Goal: Check status: Check status

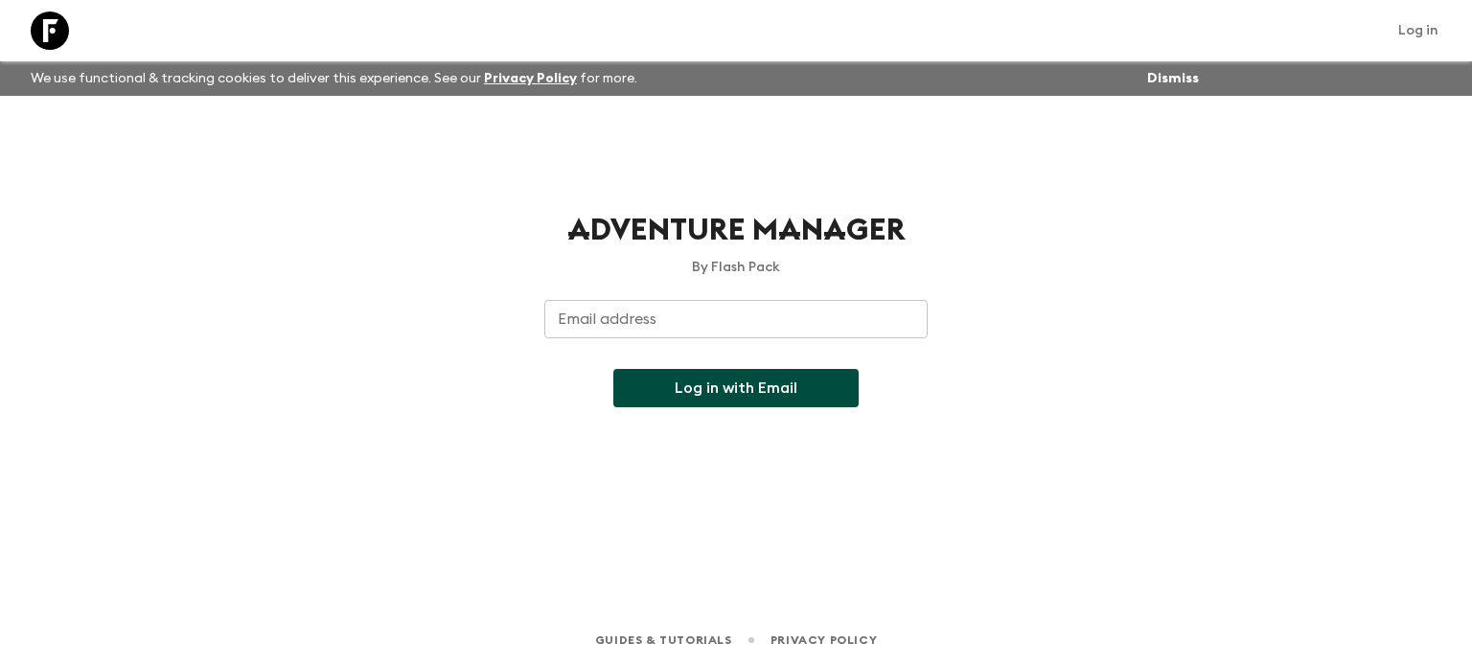
click at [589, 321] on input "Email address" at bounding box center [735, 319] width 383 height 38
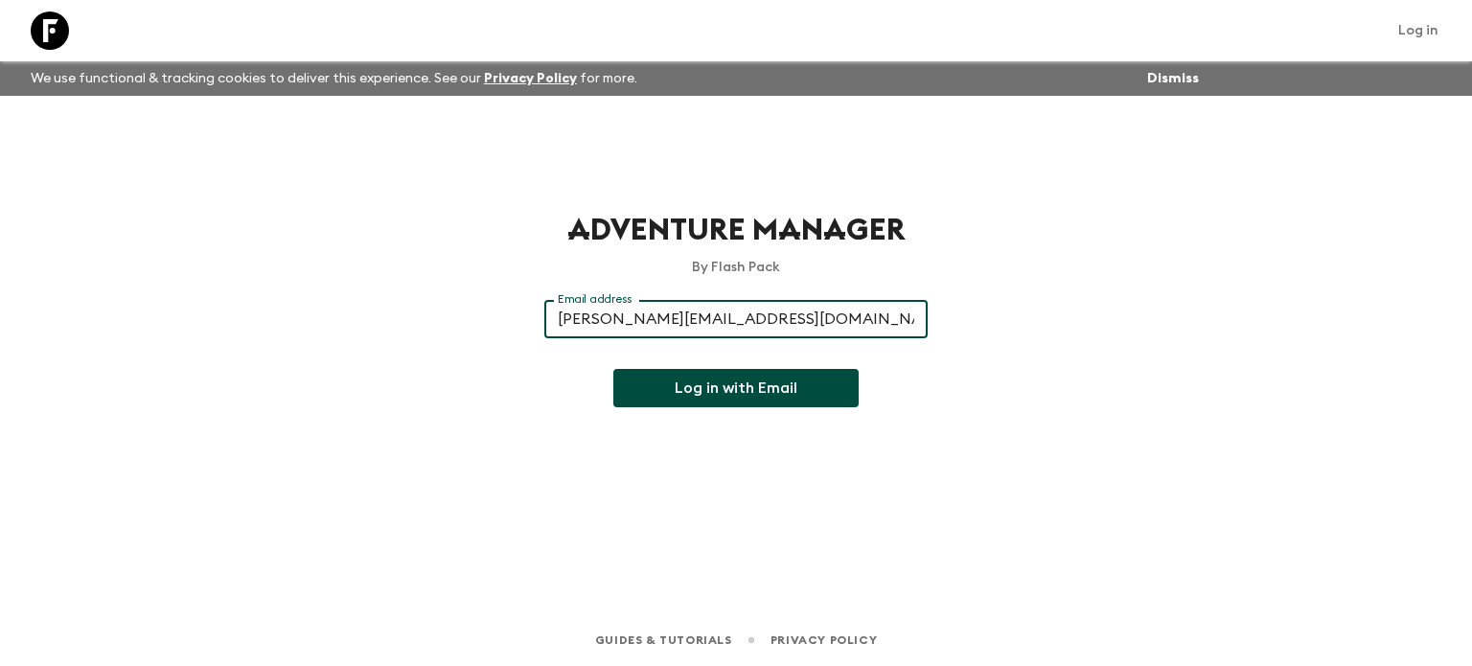
type input "[PERSON_NAME][EMAIL_ADDRESS][DOMAIN_NAME]"
click at [613, 369] on button "Log in with Email" at bounding box center [735, 388] width 245 height 38
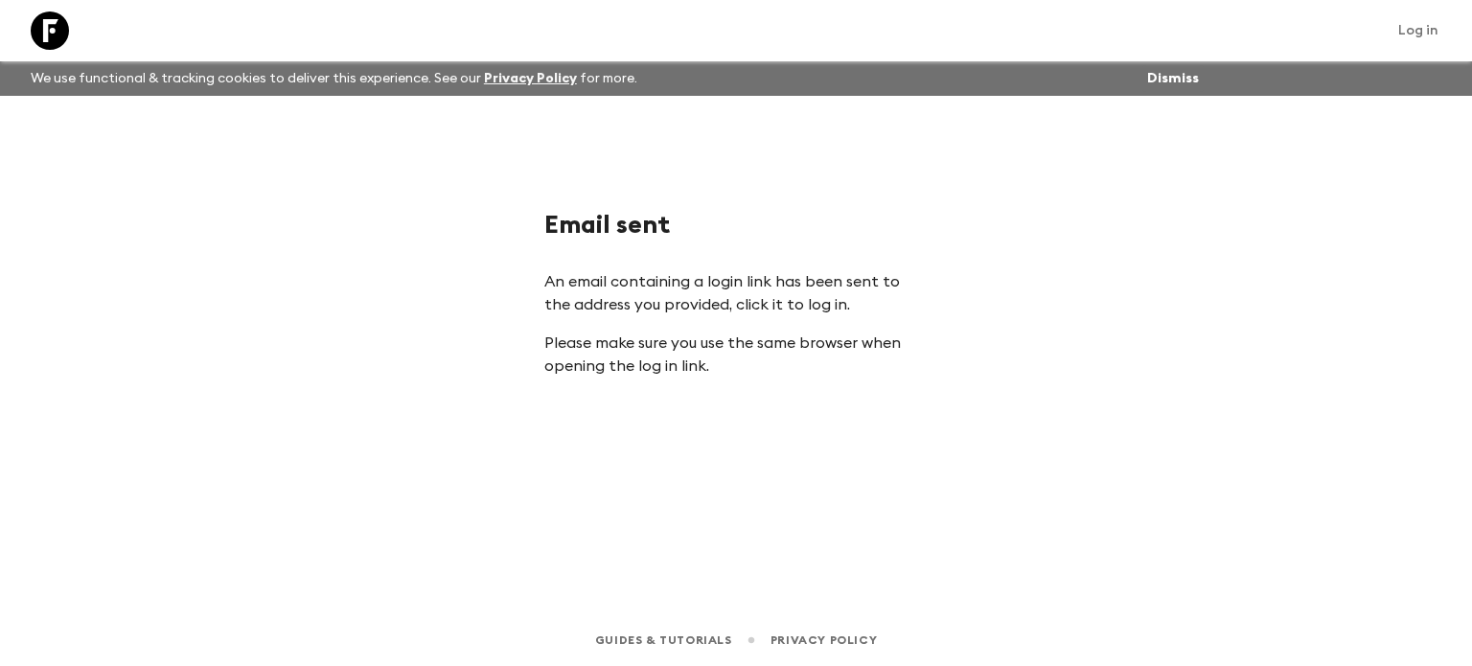
click at [1185, 80] on button "Dismiss" at bounding box center [1172, 78] width 61 height 27
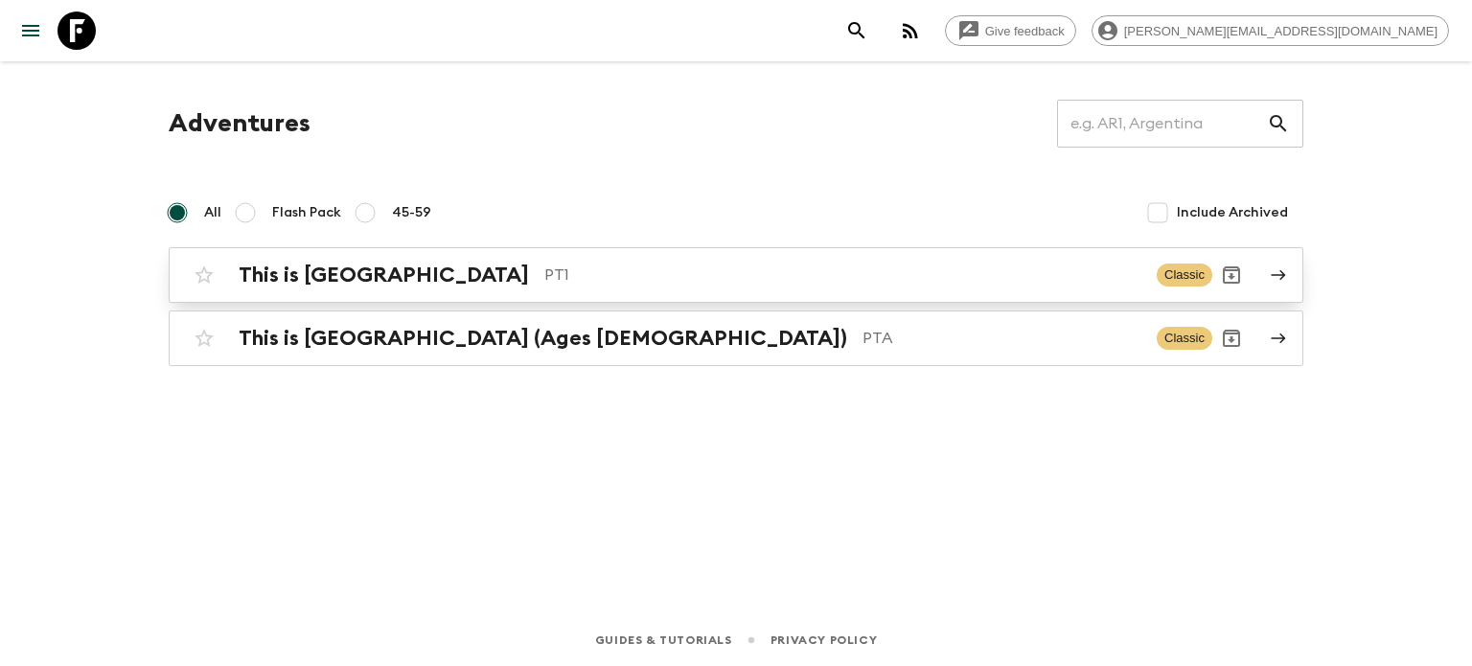
click at [544, 271] on p "PT1" at bounding box center [842, 275] width 597 height 23
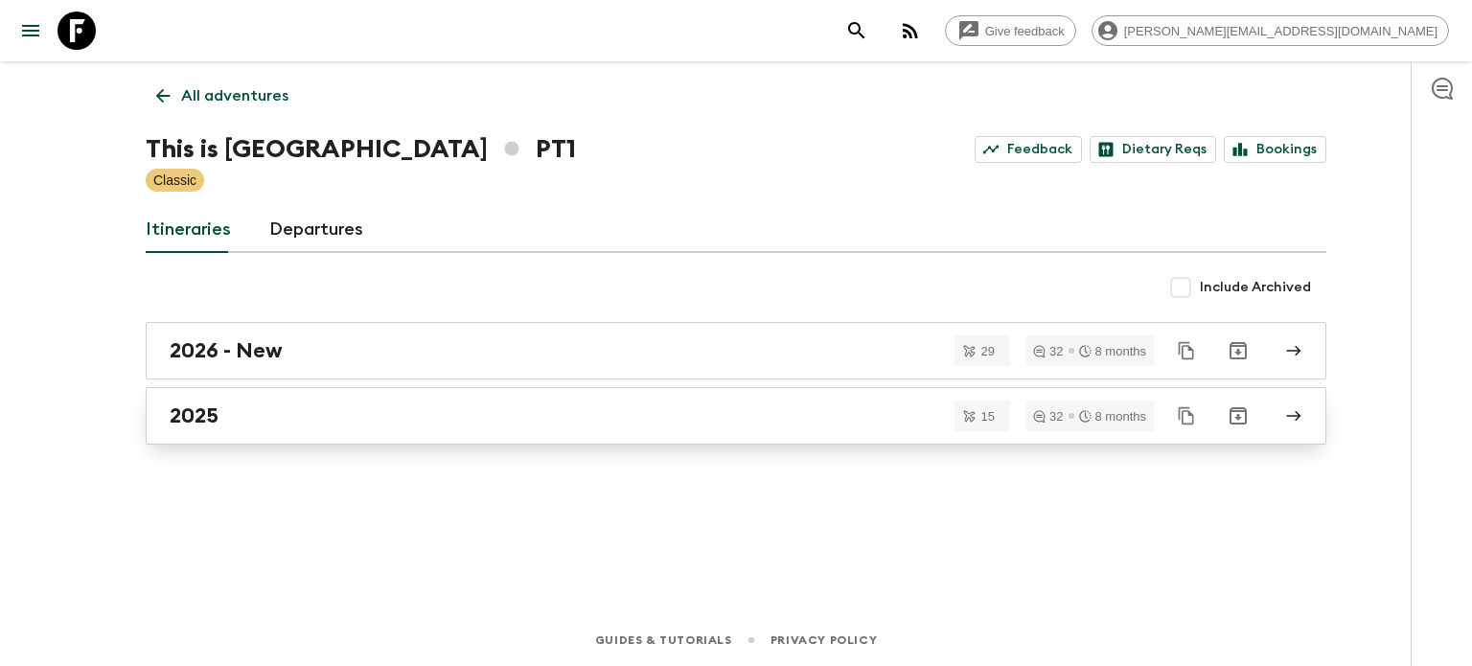
click at [540, 403] on div "2025" at bounding box center [718, 415] width 1096 height 25
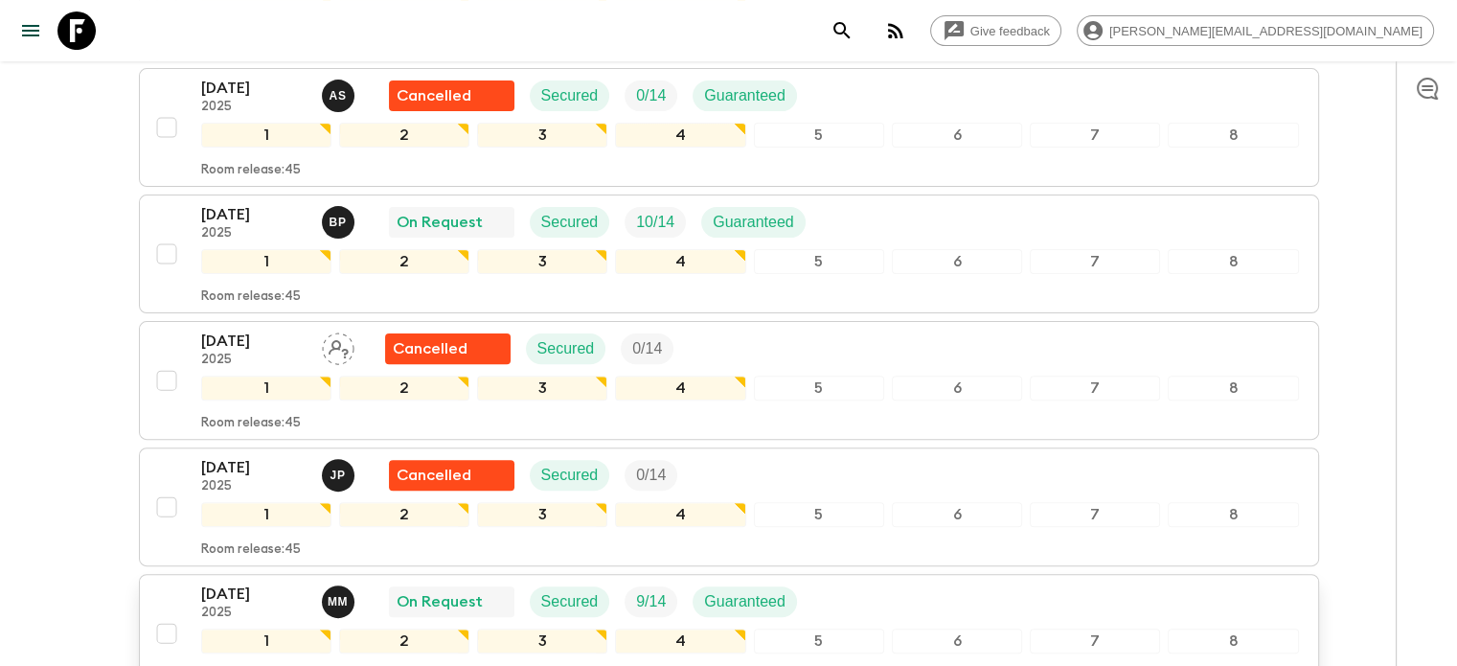
scroll to position [671, 0]
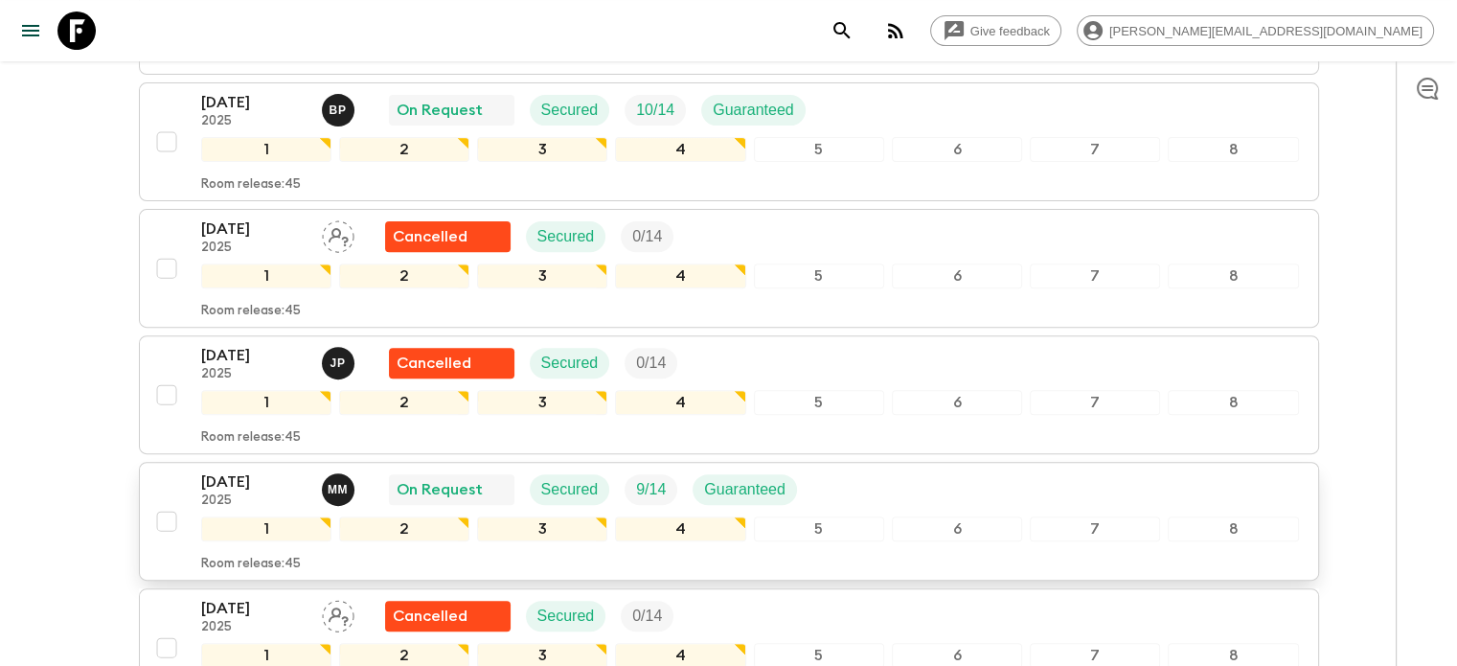
click at [897, 518] on div "6" at bounding box center [957, 528] width 130 height 25
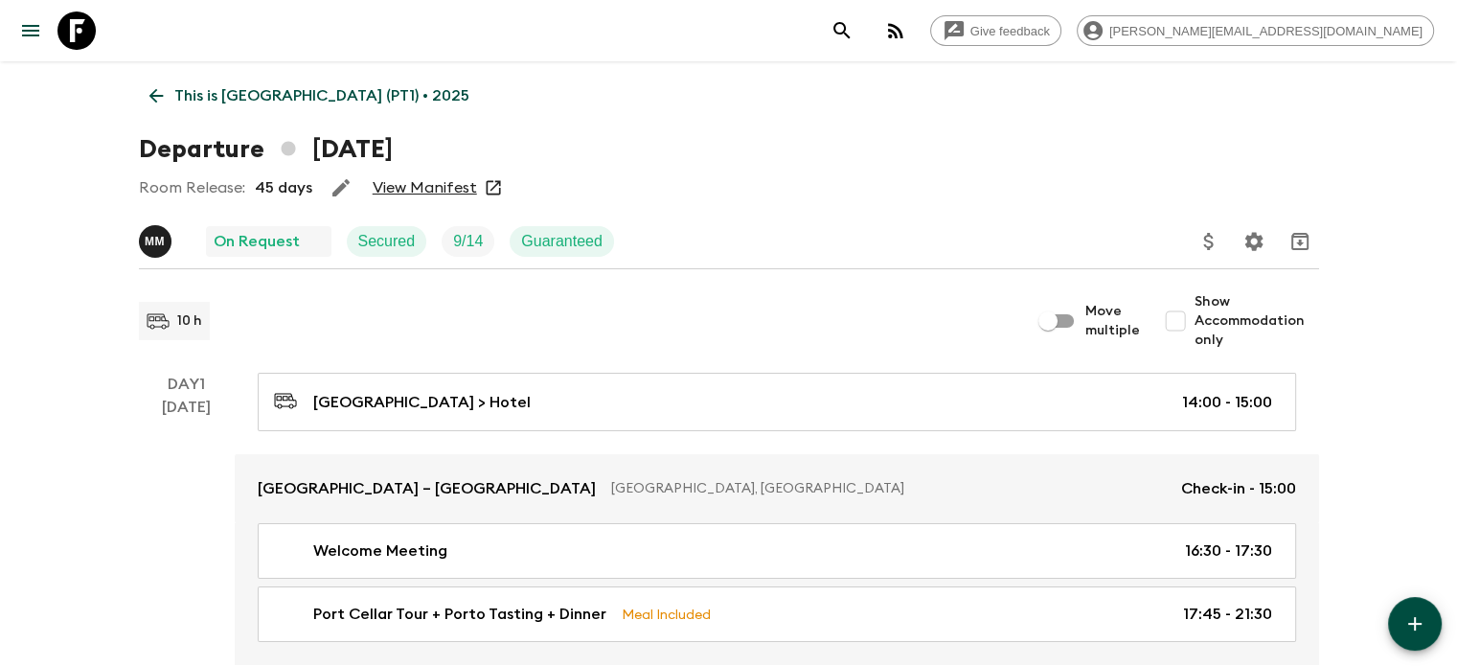
click at [447, 194] on link "View Manifest" at bounding box center [425, 187] width 104 height 19
click at [460, 179] on link "View Manifest" at bounding box center [425, 187] width 104 height 19
click at [456, 181] on link "View Manifest" at bounding box center [425, 187] width 104 height 19
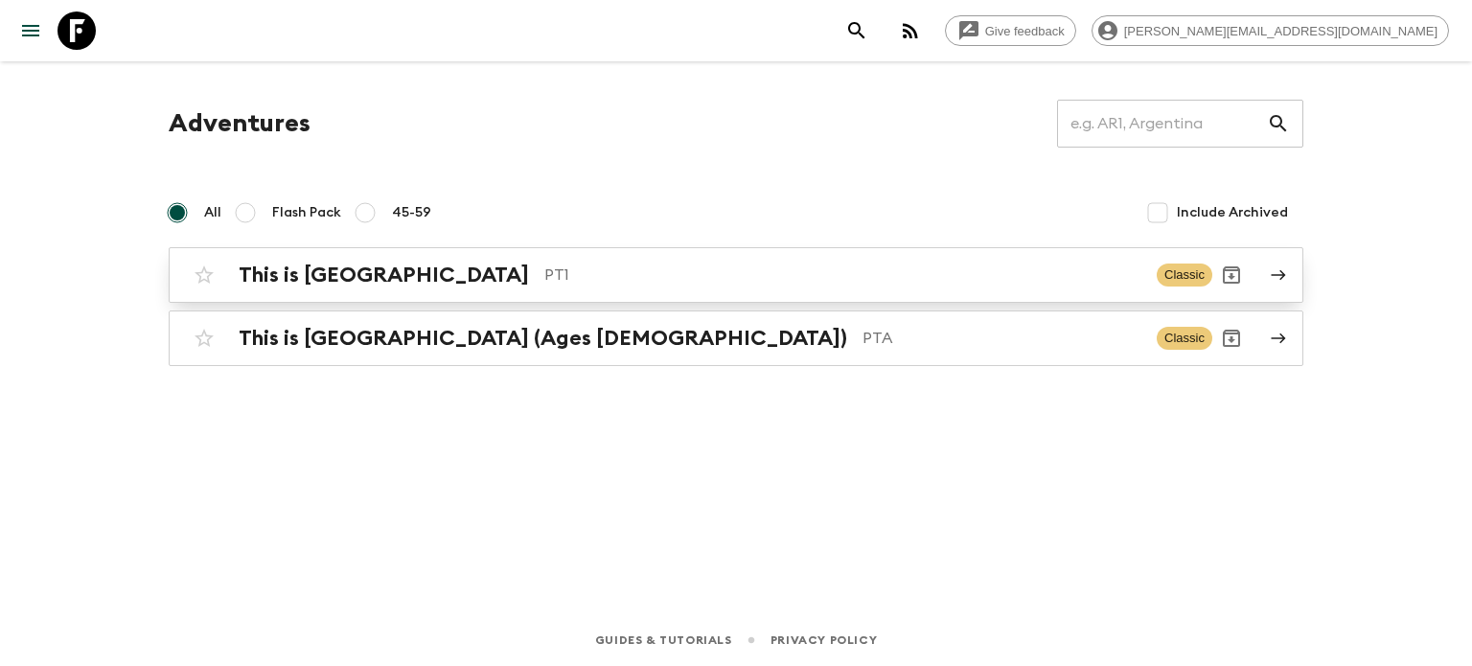
click at [744, 288] on div "This is Portugal PT1 Classic" at bounding box center [698, 275] width 1027 height 38
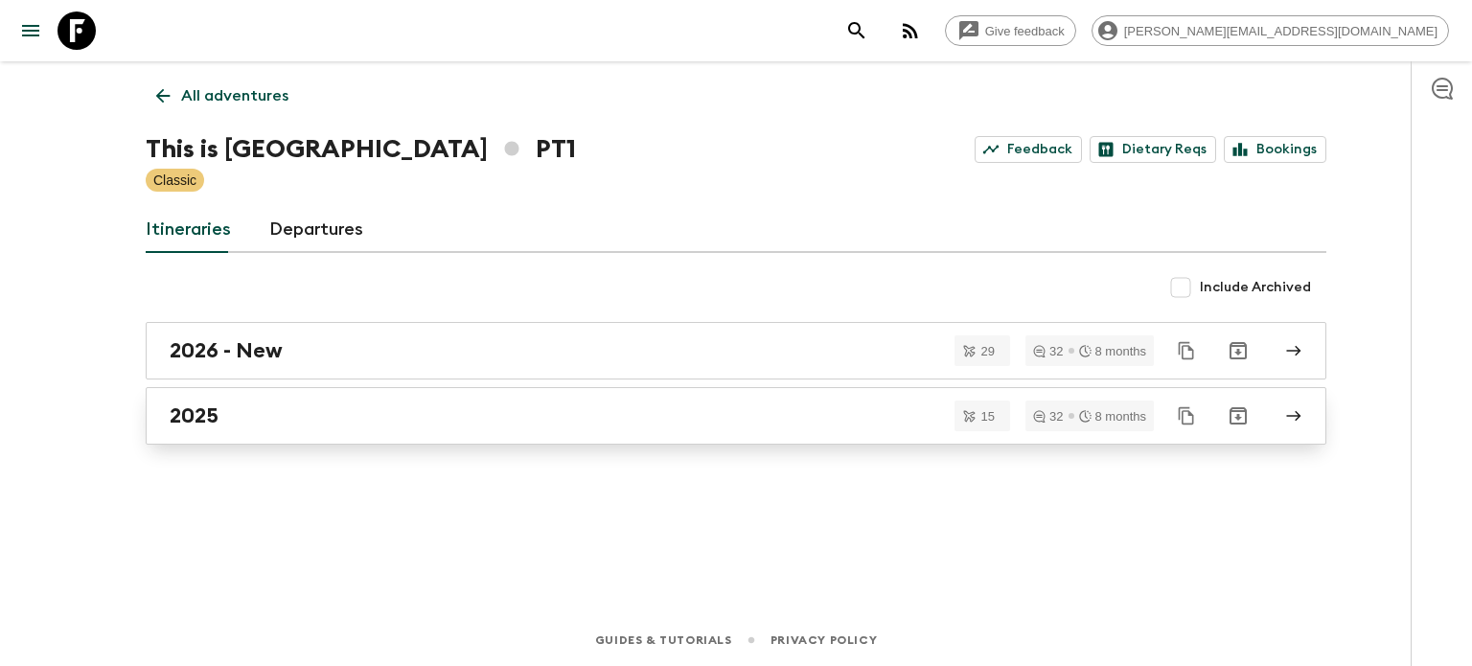
click at [387, 409] on div "2025" at bounding box center [718, 415] width 1096 height 25
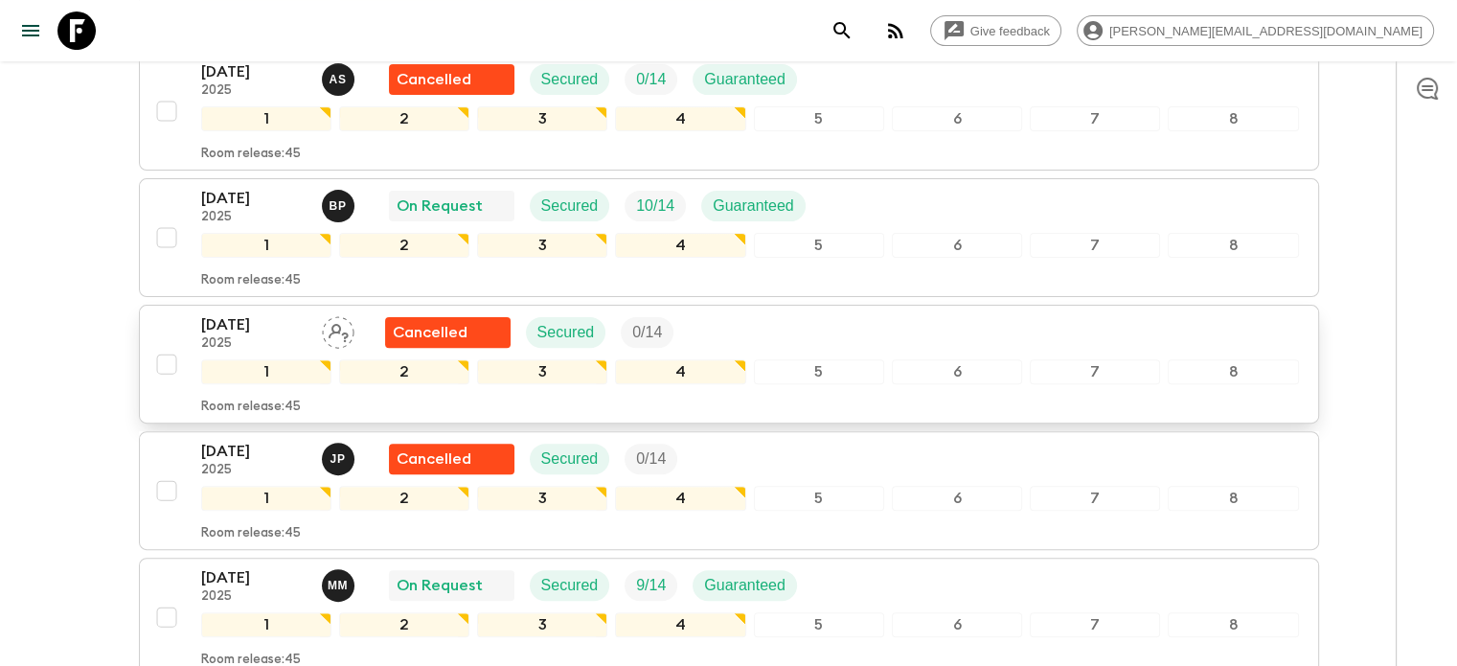
scroll to position [767, 0]
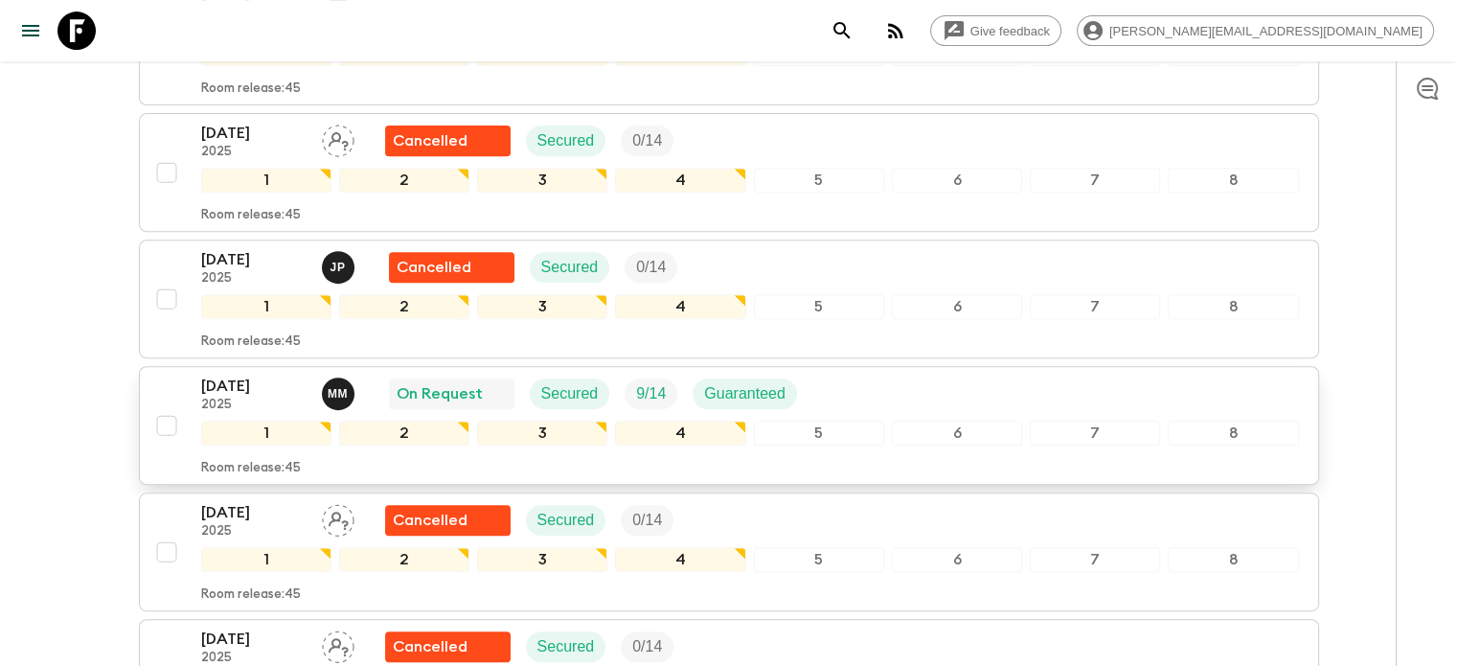
click at [841, 394] on div "01 Sep 2025 2025 M M On Request Secured 9 / 14 Guaranteed" at bounding box center [750, 394] width 1098 height 38
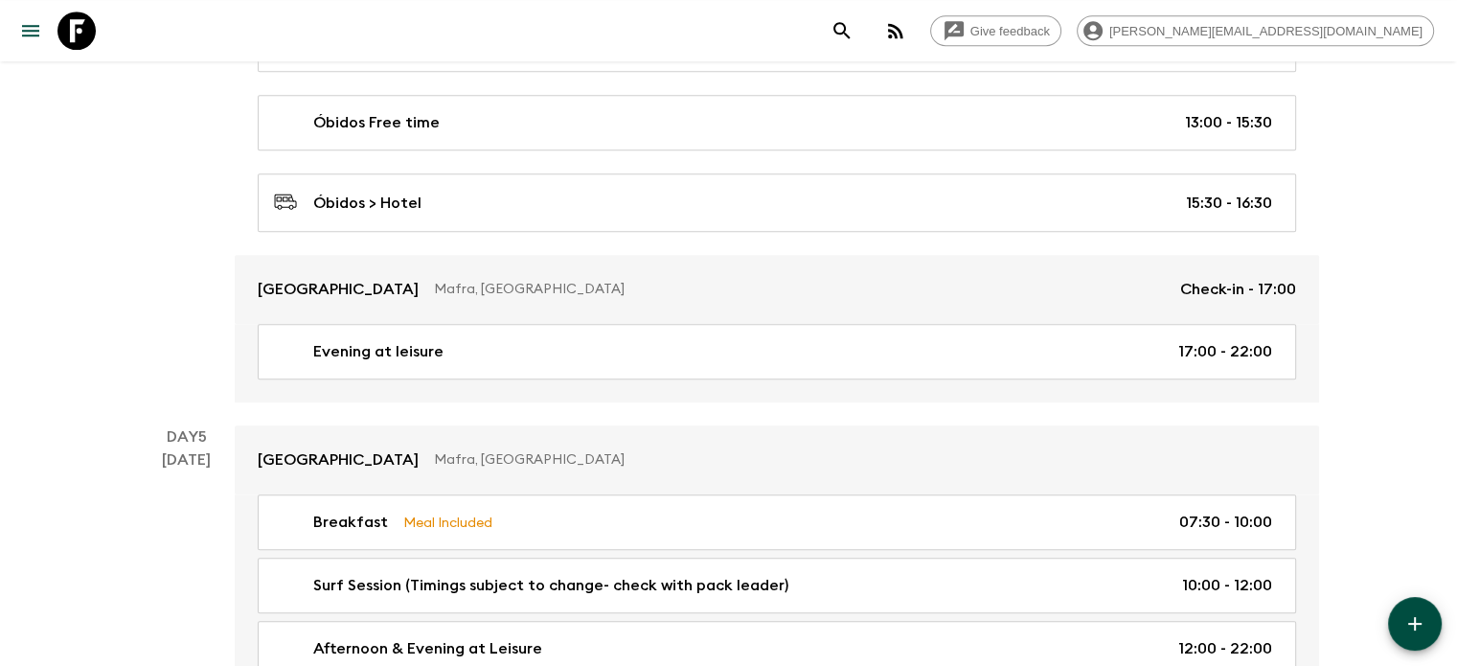
scroll to position [1150, 0]
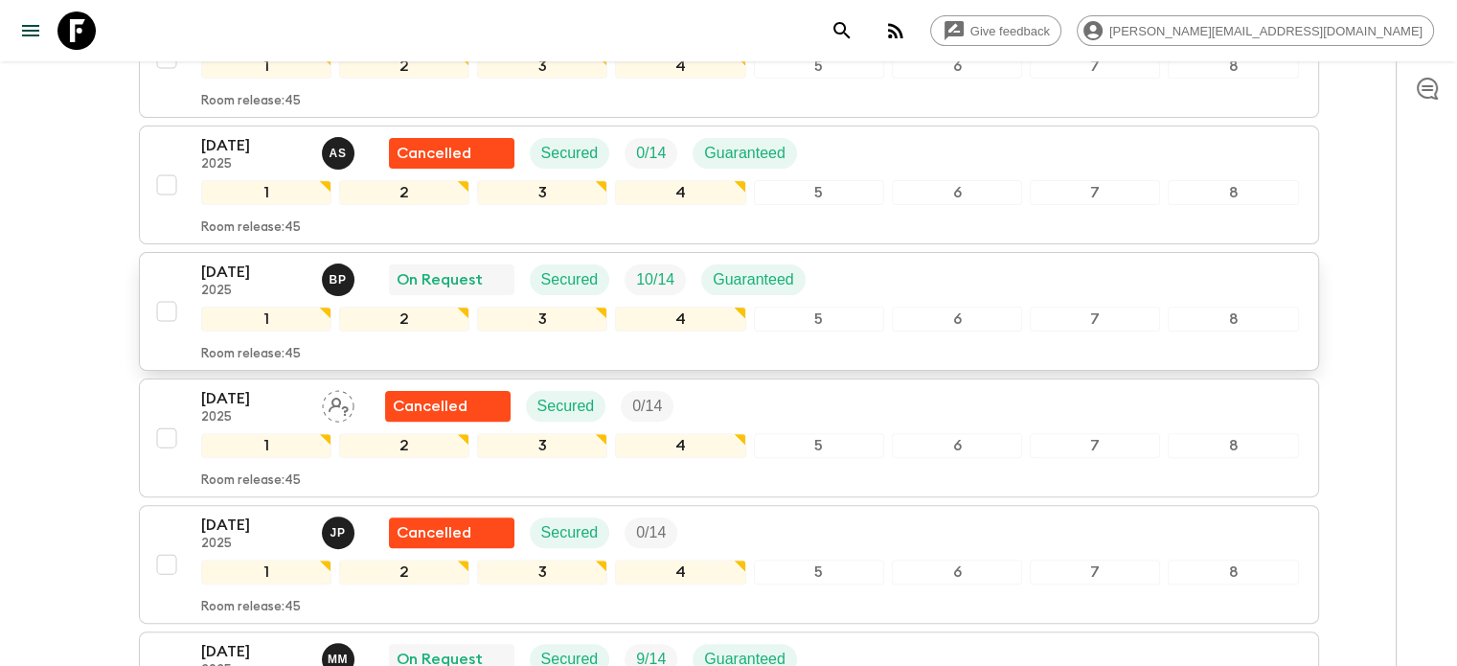
scroll to position [383, 0]
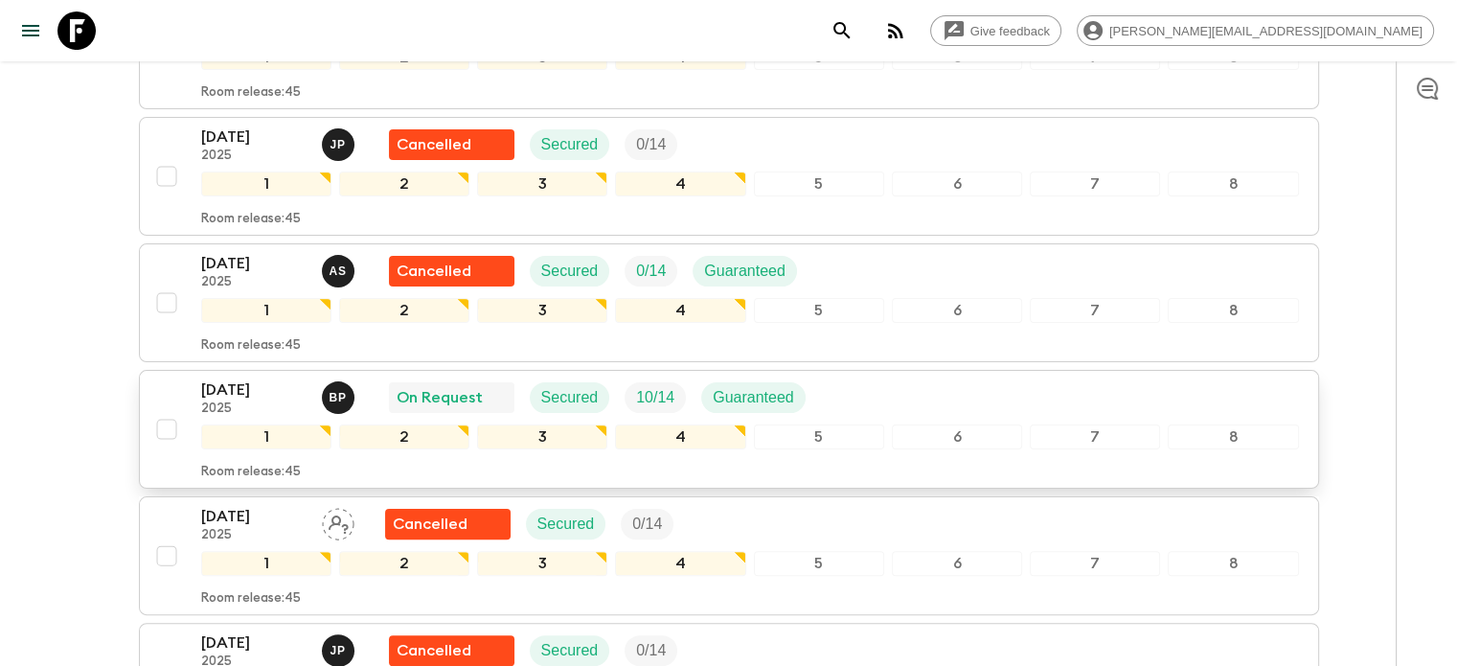
click at [832, 400] on div "23 Aug 2025 2025 B P On Request Secured 10 / 14 Guaranteed" at bounding box center [750, 398] width 1098 height 38
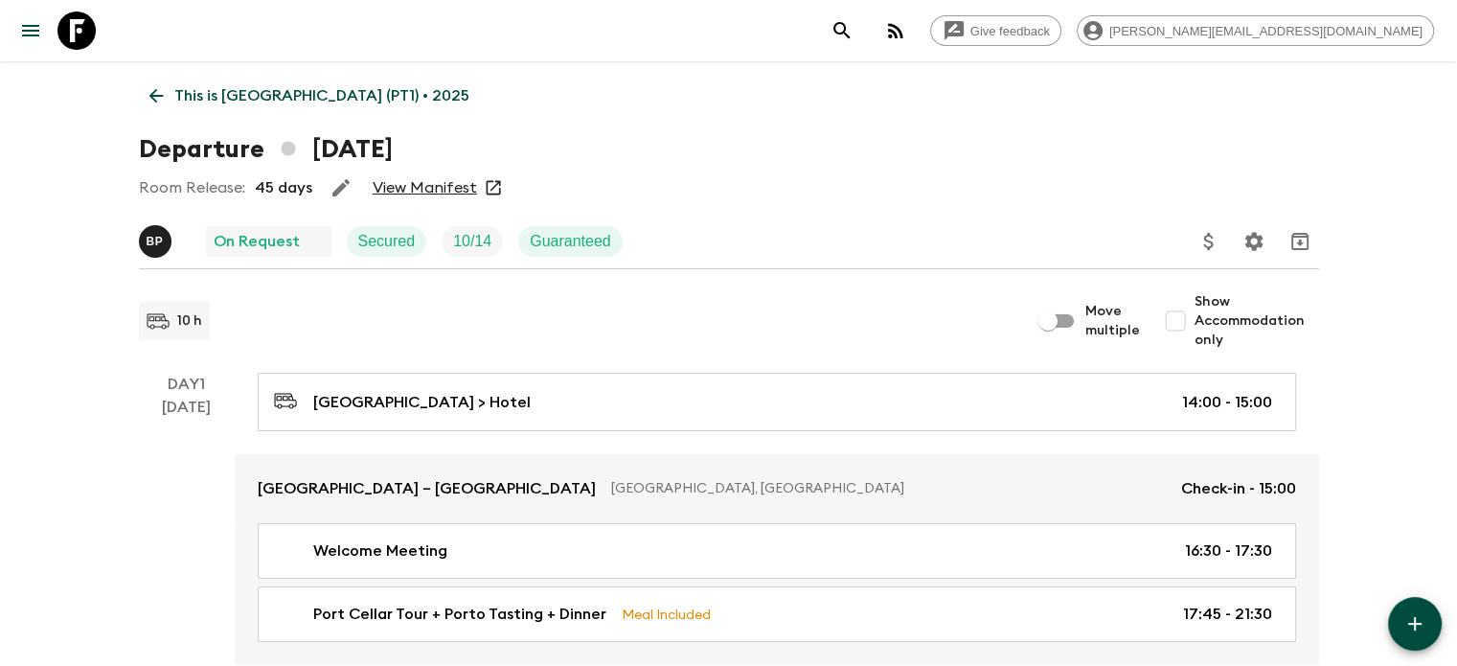
click at [455, 192] on link "View Manifest" at bounding box center [425, 187] width 104 height 19
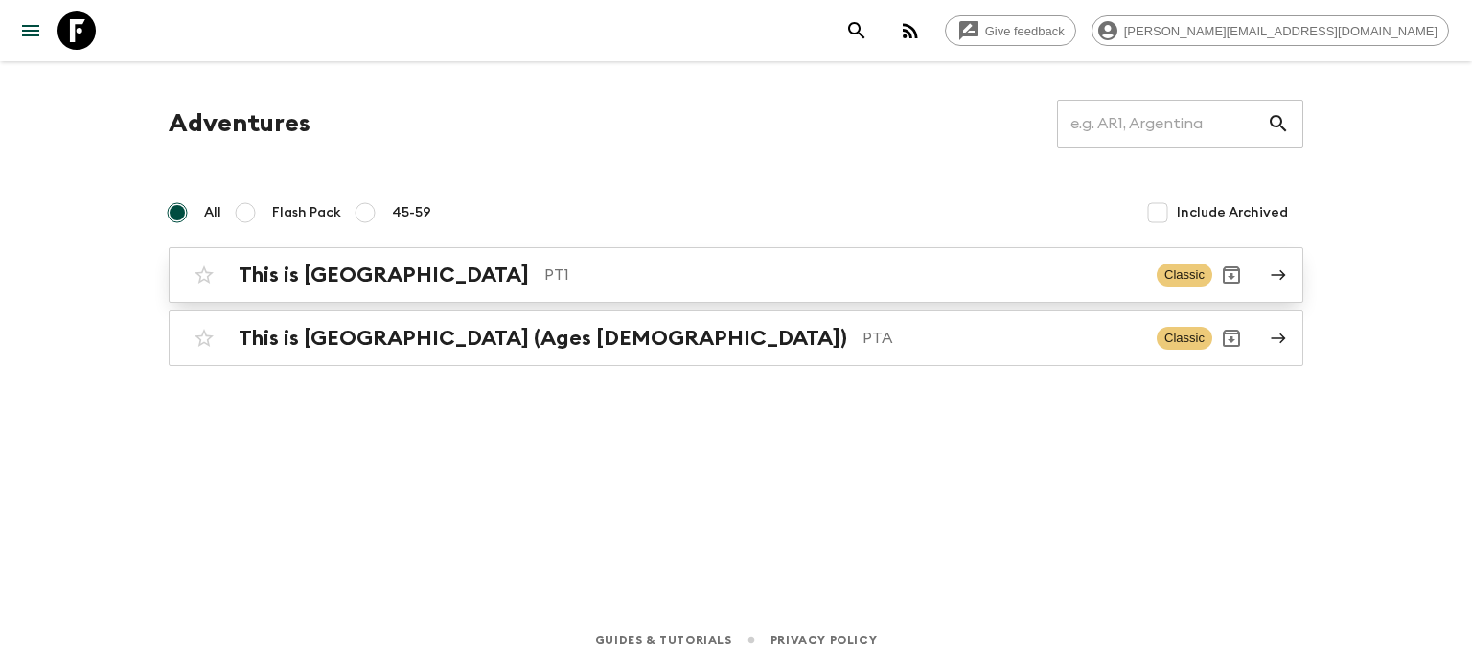
click at [792, 265] on p "PT1" at bounding box center [842, 275] width 597 height 23
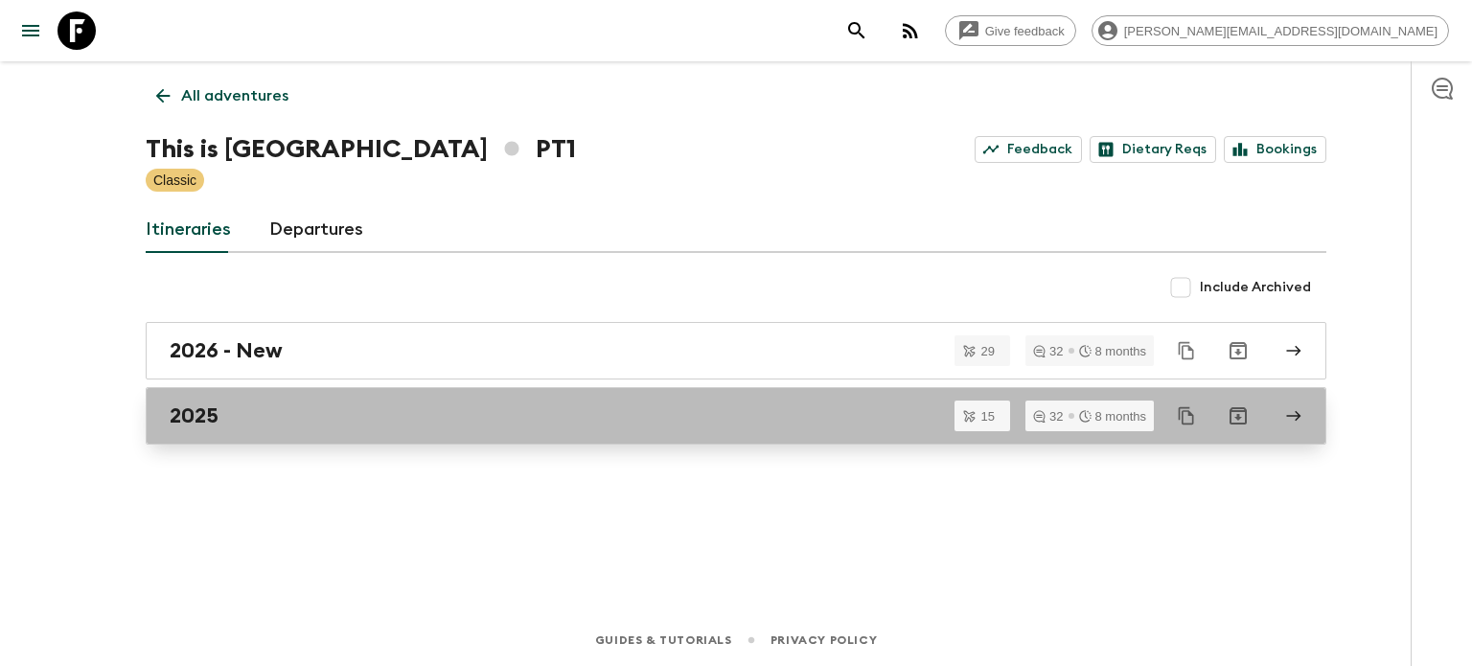
click at [585, 430] on link "2025" at bounding box center [736, 415] width 1181 height 57
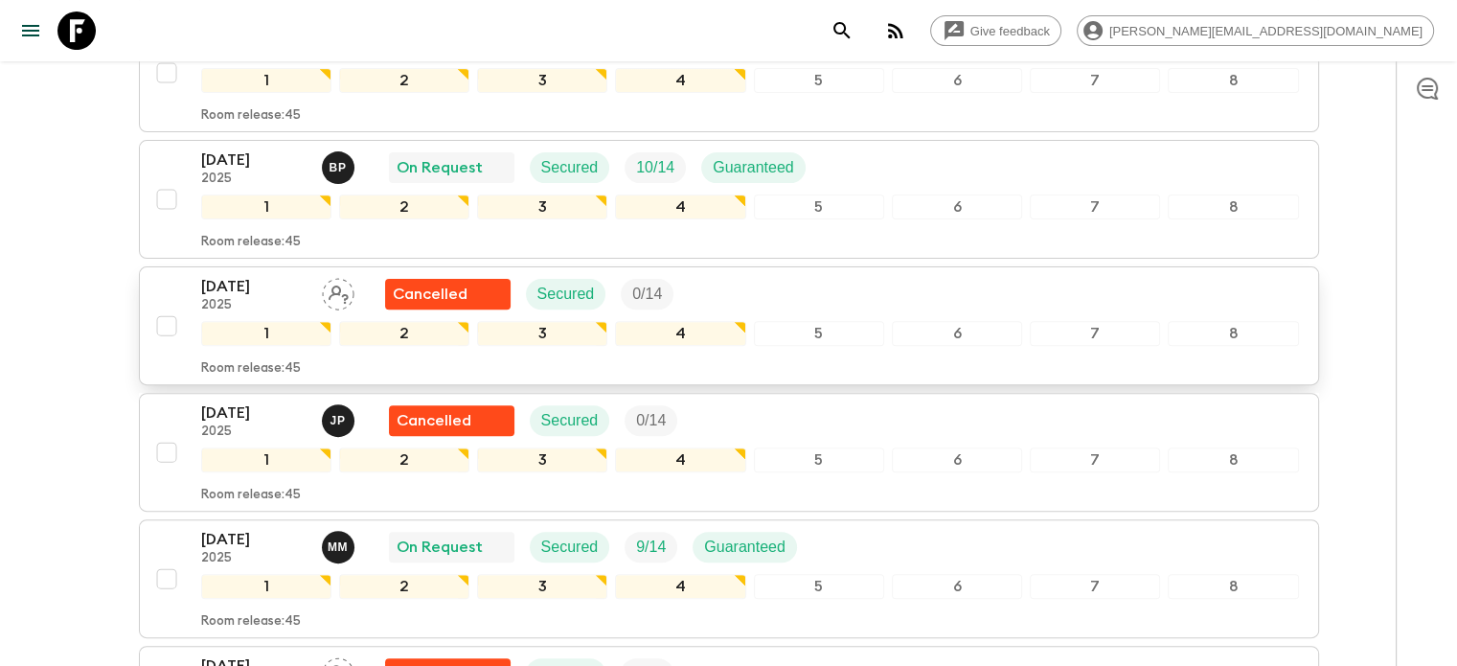
scroll to position [609, 0]
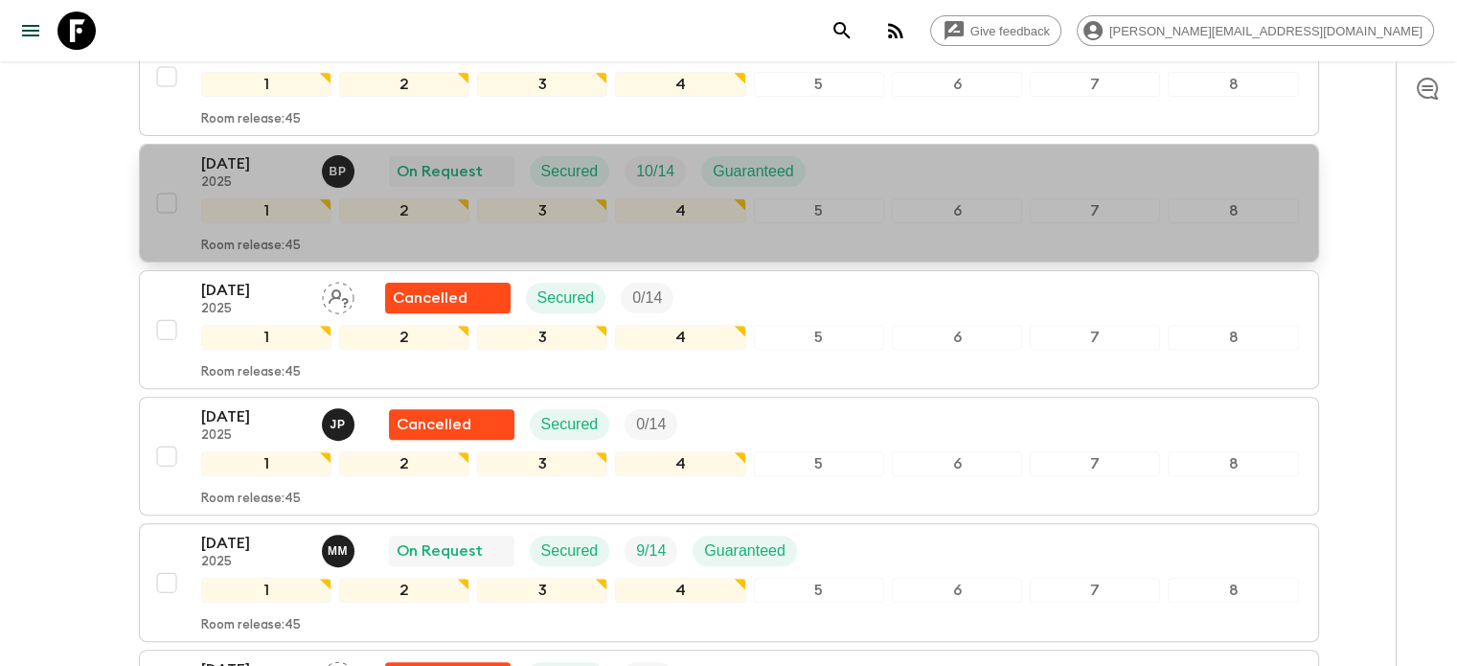
click at [868, 179] on div "23 Aug 2025 2025 B P On Request Secured 10 / 14 Guaranteed" at bounding box center [750, 171] width 1098 height 38
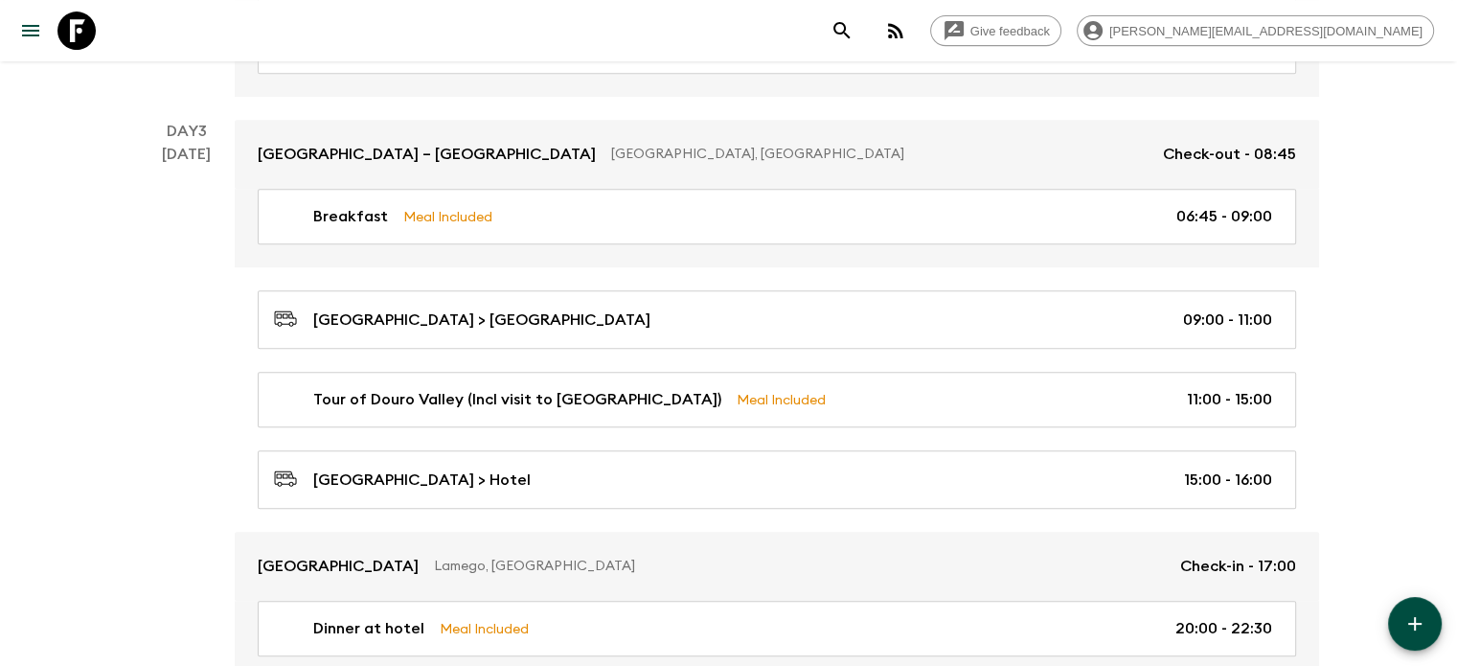
scroll to position [862, 0]
